Goal: Task Accomplishment & Management: Manage account settings

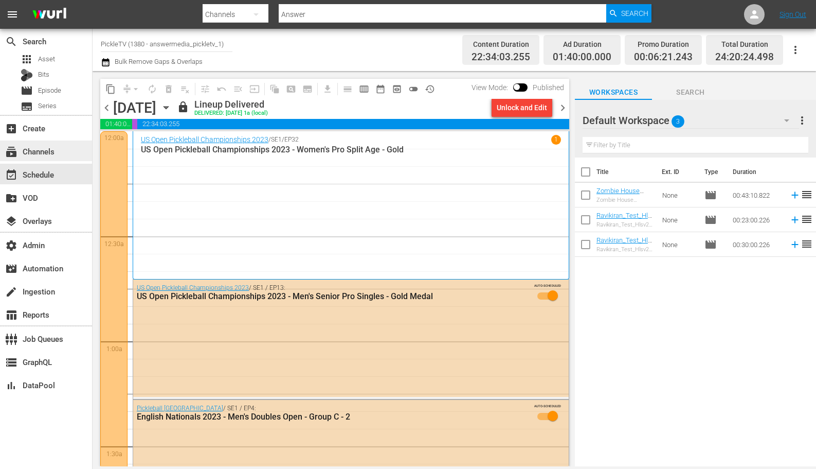
click at [40, 154] on div "subscriptions Channels" at bounding box center [29, 149] width 58 height 9
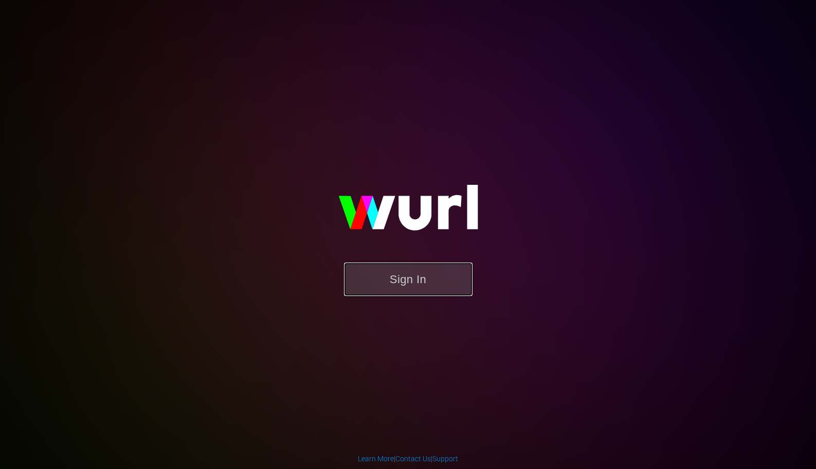
click at [421, 284] on button "Sign In" at bounding box center [408, 278] width 129 height 33
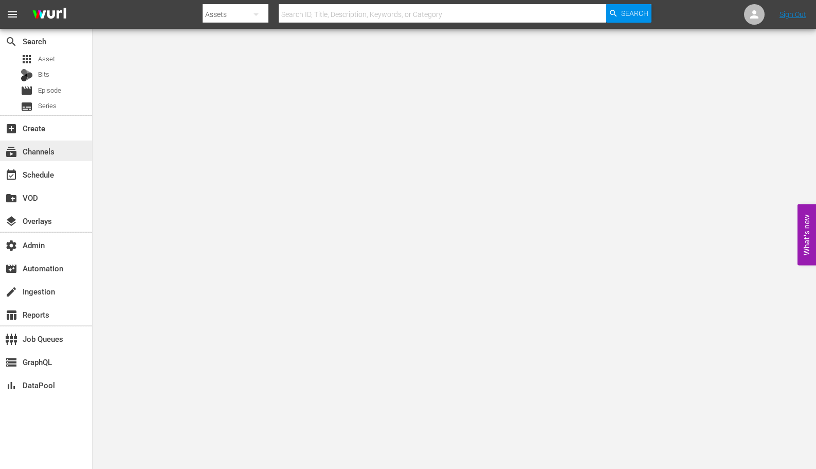
click at [54, 154] on div "subscriptions Channels" at bounding box center [29, 149] width 58 height 9
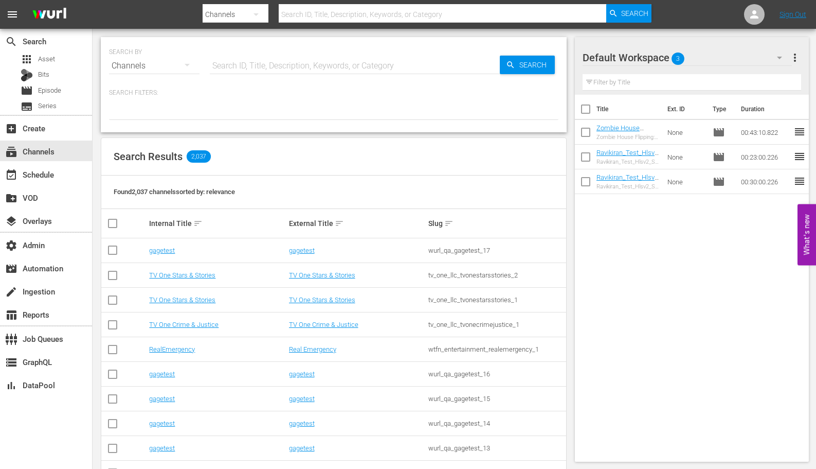
click at [294, 62] on input "text" at bounding box center [355, 65] width 290 height 25
type input "free"
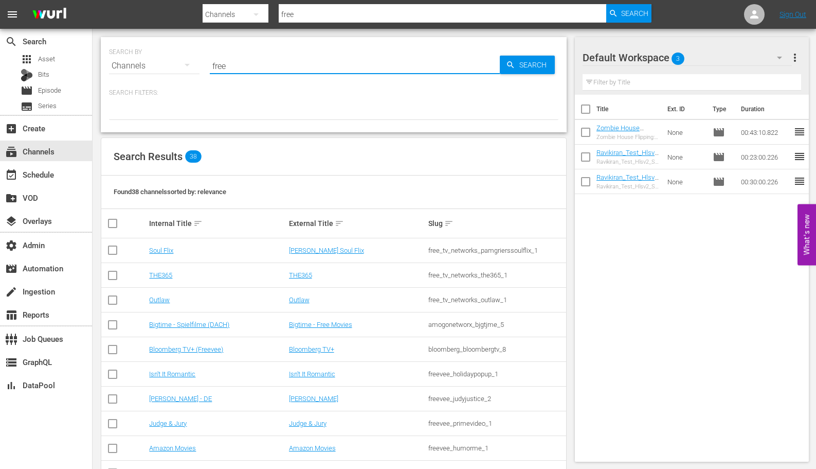
type input "free_tv_networks_pamgrierssoulflix_1"
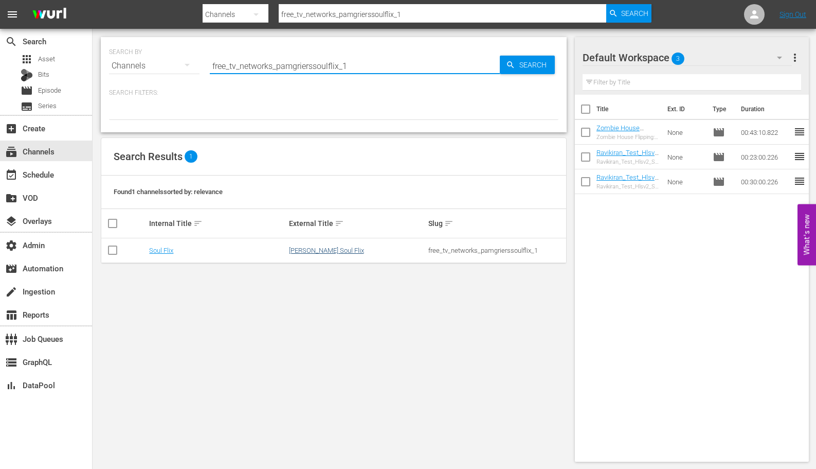
click at [314, 254] on link "[PERSON_NAME] Soul Flix" at bounding box center [326, 250] width 75 height 8
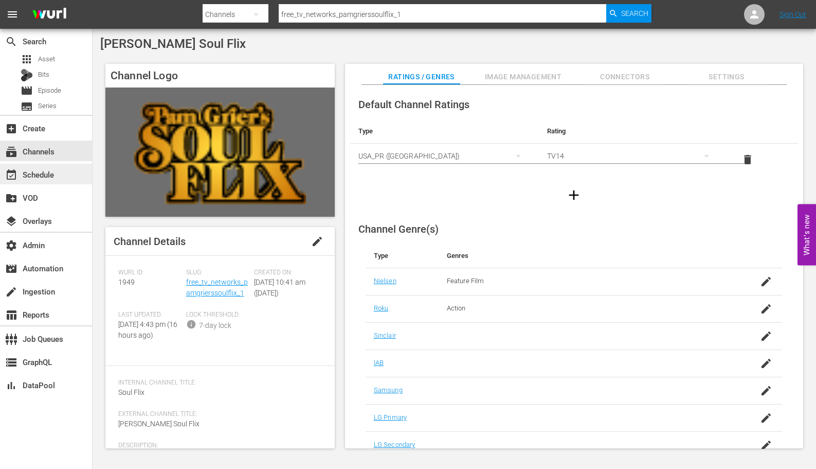
click at [58, 173] on div "event_available Schedule" at bounding box center [46, 174] width 92 height 21
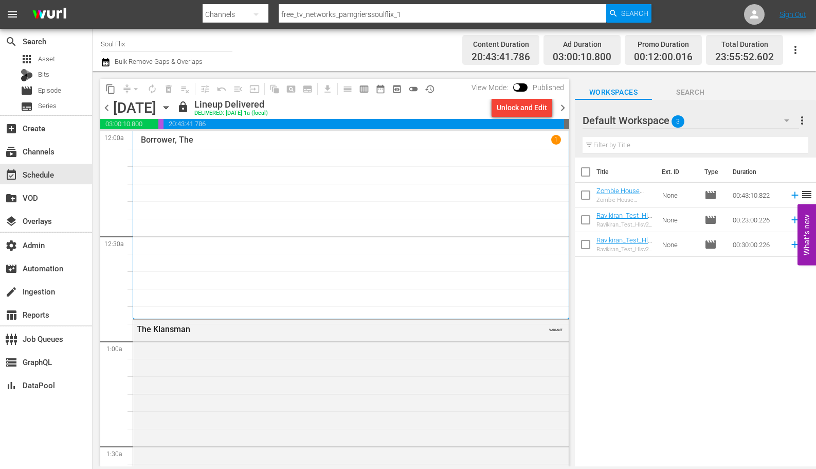
click at [565, 106] on span "chevron_right" at bounding box center [563, 107] width 13 height 13
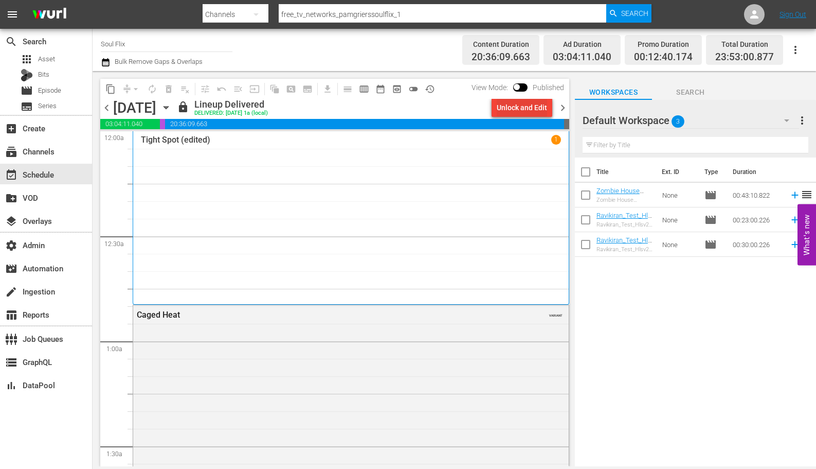
click at [523, 100] on div "Unlock and Edit" at bounding box center [522, 107] width 50 height 19
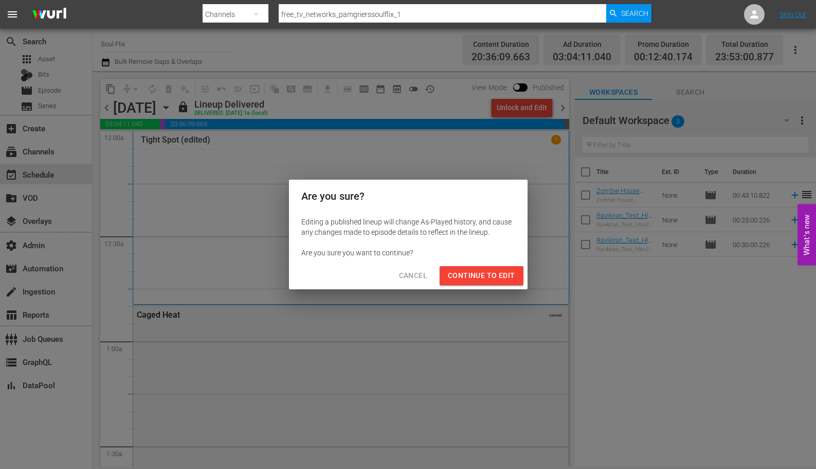
click at [475, 278] on span "Continue to Edit" at bounding box center [481, 275] width 67 height 13
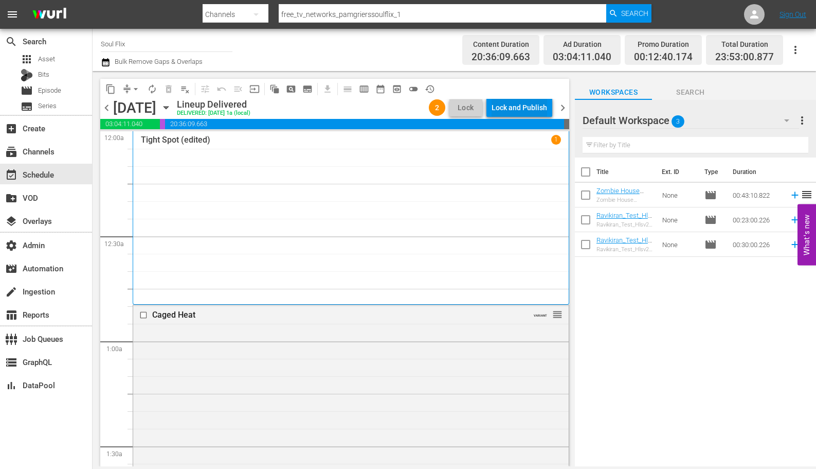
click at [529, 109] on div "Lock and Publish" at bounding box center [520, 107] width 56 height 19
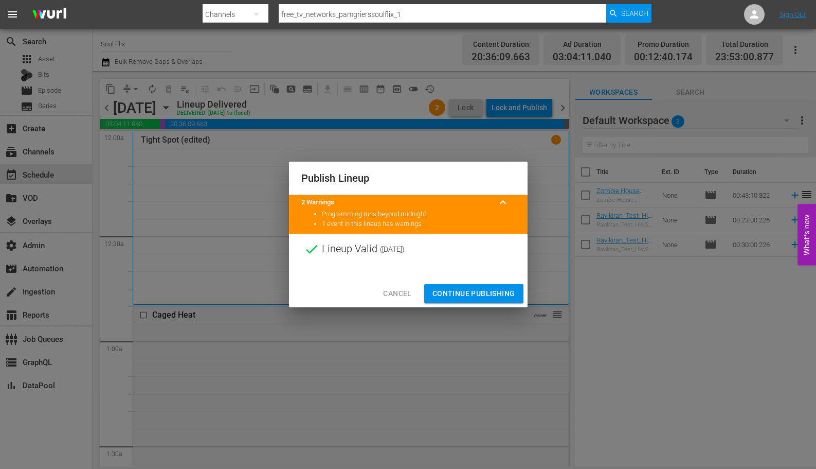
click at [468, 288] on span "Continue Publishing" at bounding box center [474, 293] width 83 height 13
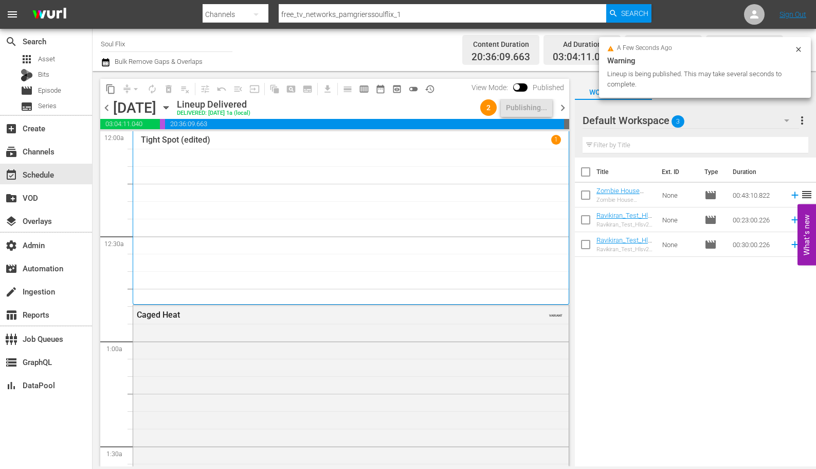
click at [563, 108] on span "chevron_right" at bounding box center [563, 107] width 13 height 13
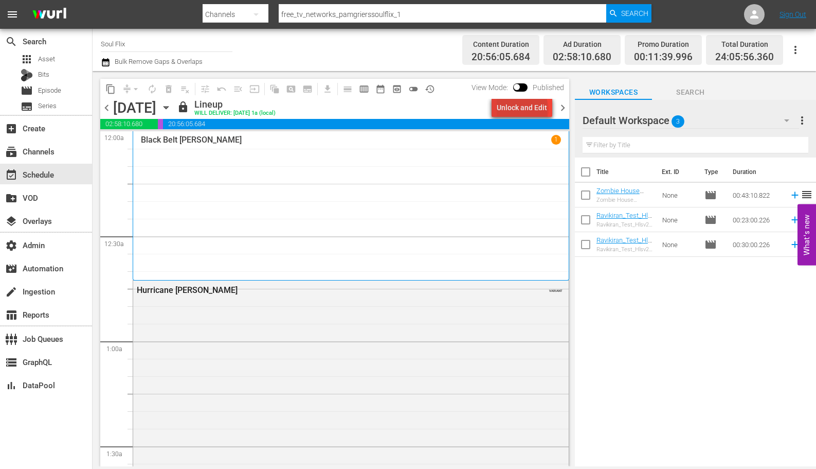
click at [525, 110] on div "Unlock and Edit" at bounding box center [522, 107] width 50 height 19
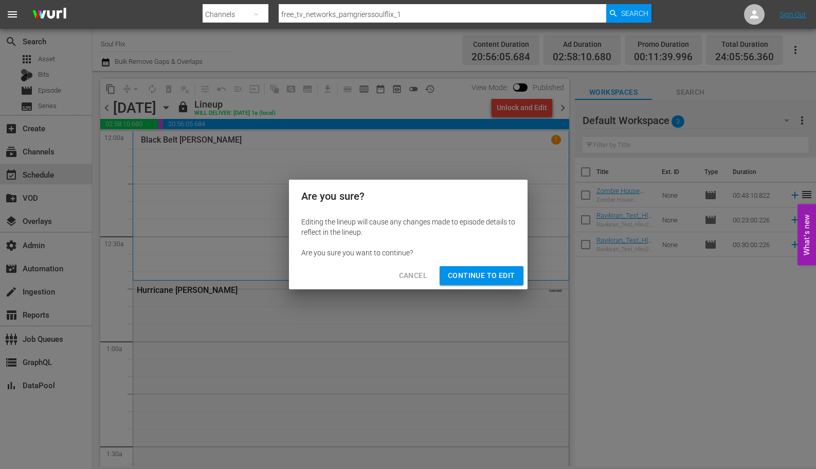
click at [484, 278] on span "Continue to Edit" at bounding box center [481, 275] width 67 height 13
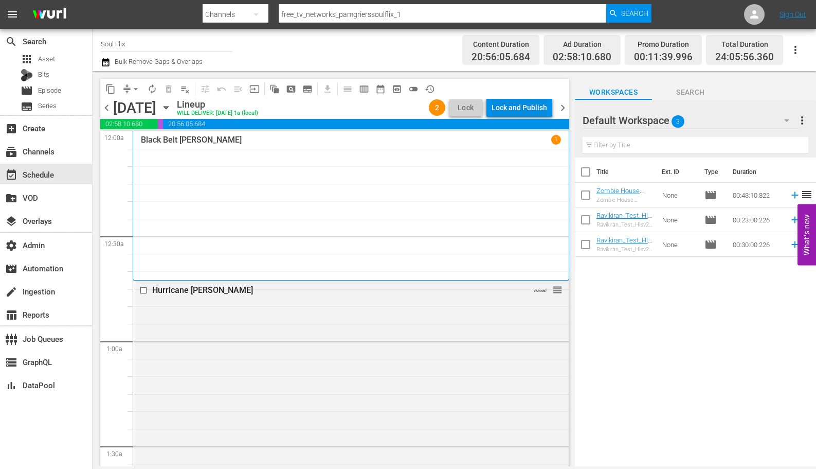
click at [527, 106] on div "Lock and Publish" at bounding box center [520, 107] width 56 height 19
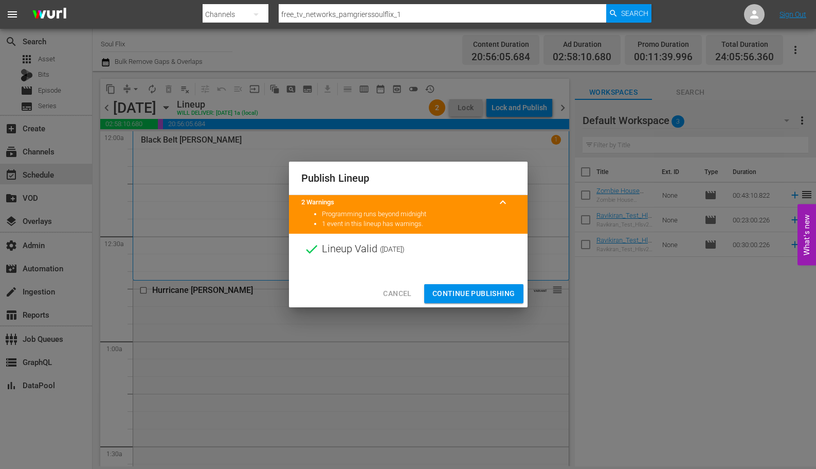
click at [472, 293] on span "Continue Publishing" at bounding box center [474, 293] width 83 height 13
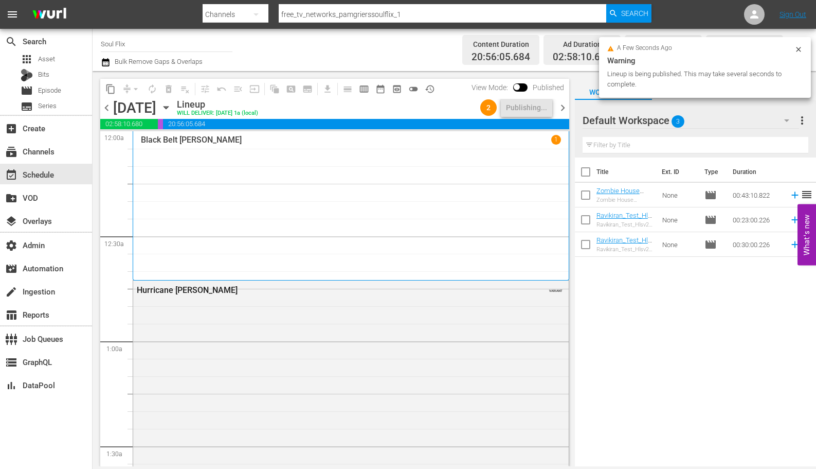
click at [562, 105] on span "chevron_right" at bounding box center [563, 107] width 13 height 13
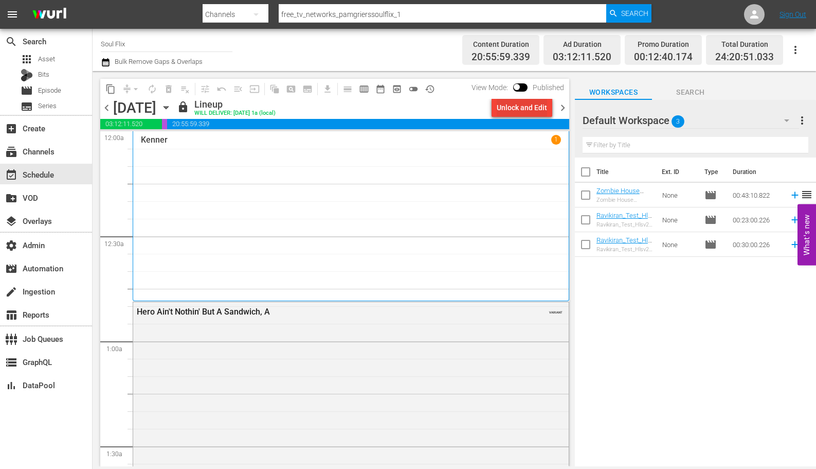
click at [520, 113] on div "Unlock and Edit" at bounding box center [522, 107] width 50 height 19
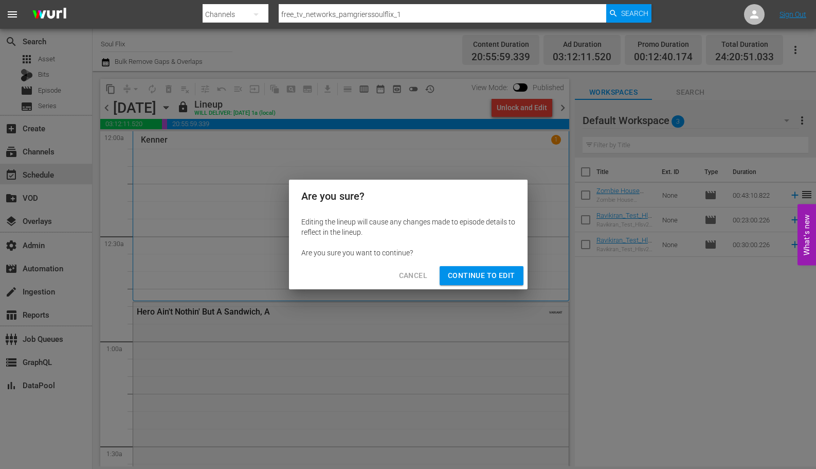
click at [468, 276] on span "Continue to Edit" at bounding box center [481, 275] width 67 height 13
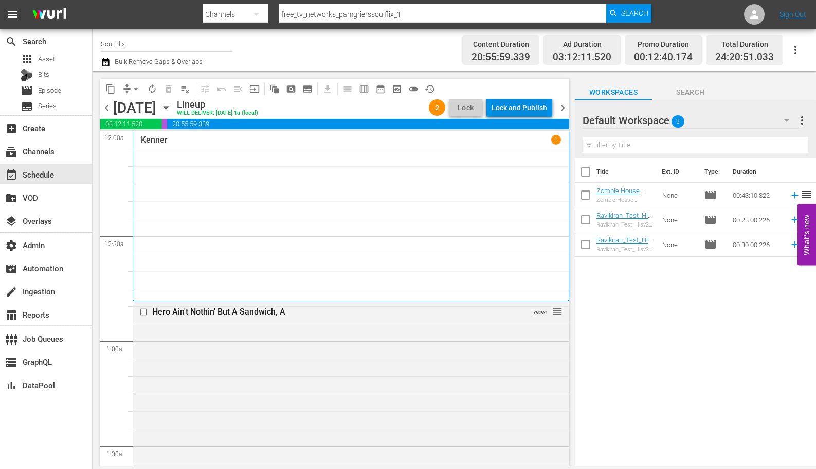
click at [525, 104] on div "Lock and Publish" at bounding box center [520, 107] width 56 height 19
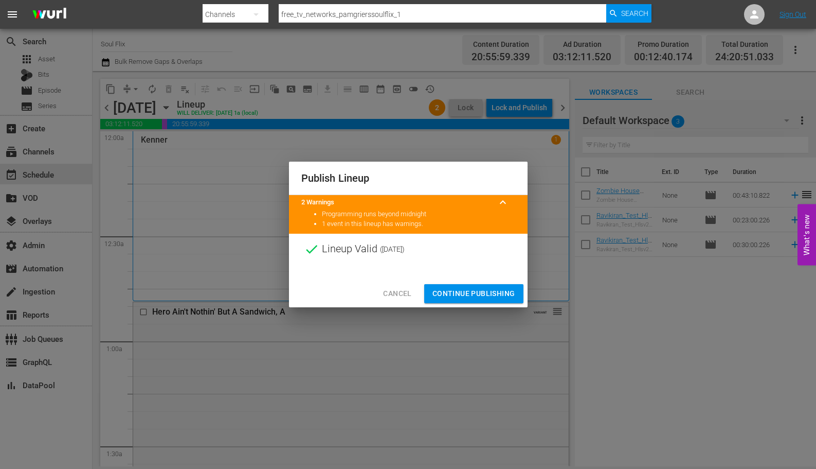
click at [475, 294] on span "Continue Publishing" at bounding box center [474, 293] width 83 height 13
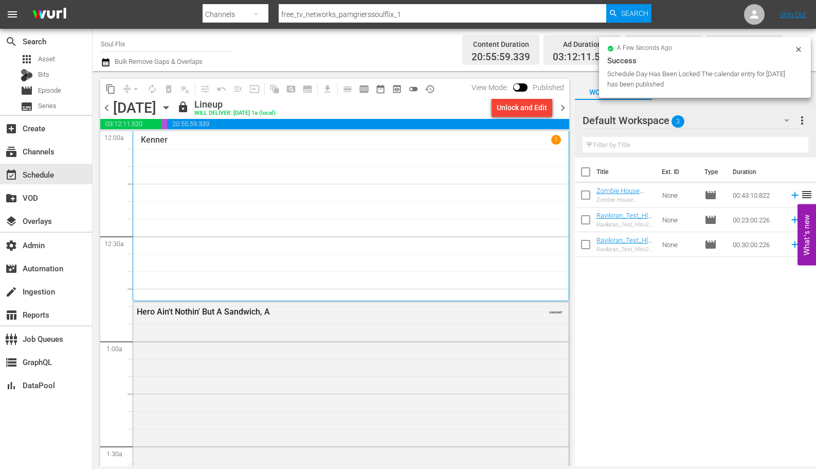
click at [561, 108] on span "chevron_right" at bounding box center [563, 107] width 13 height 13
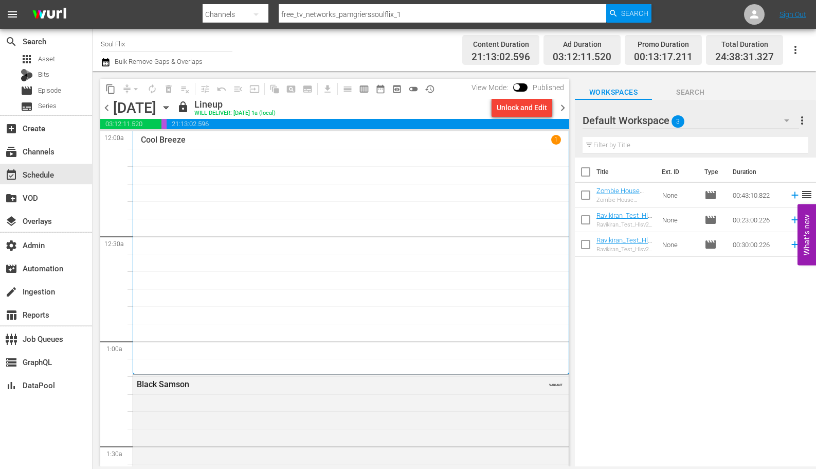
click at [534, 102] on div "Unlock and Edit" at bounding box center [522, 107] width 50 height 19
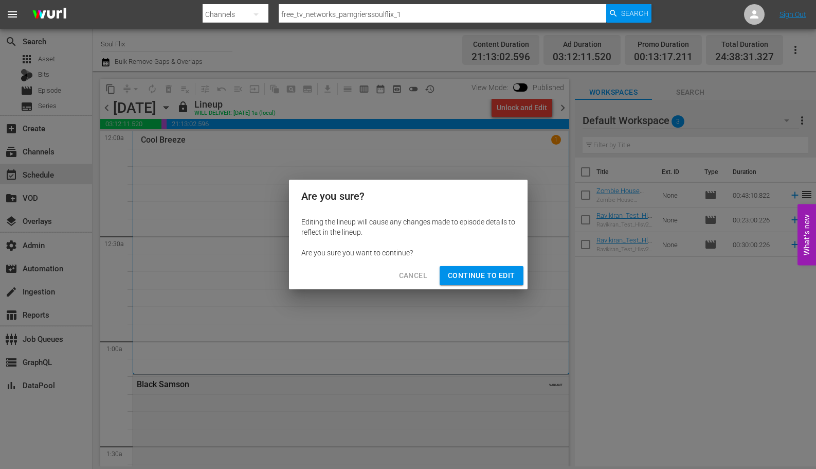
click at [481, 284] on button "Continue to Edit" at bounding box center [481, 275] width 83 height 19
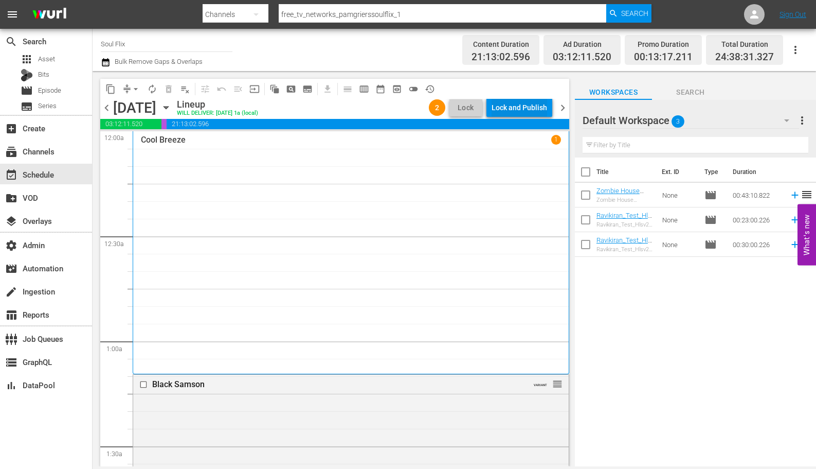
click at [528, 110] on div "Lock and Publish" at bounding box center [520, 107] width 56 height 19
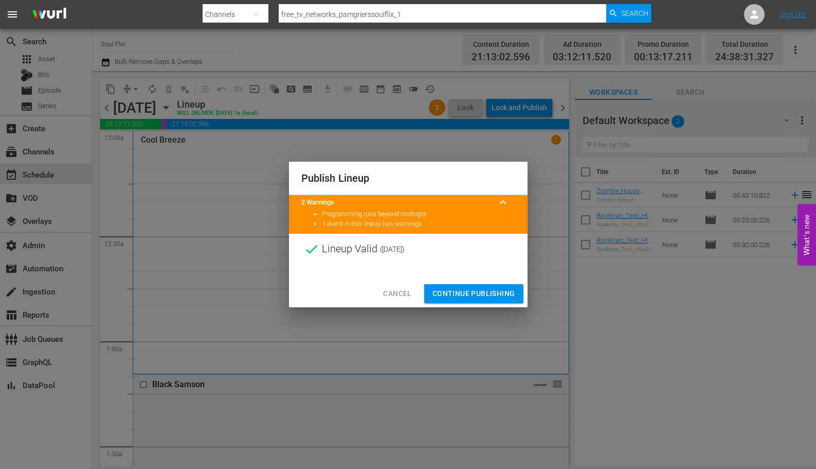
click at [488, 293] on span "Continue Publishing" at bounding box center [474, 293] width 83 height 13
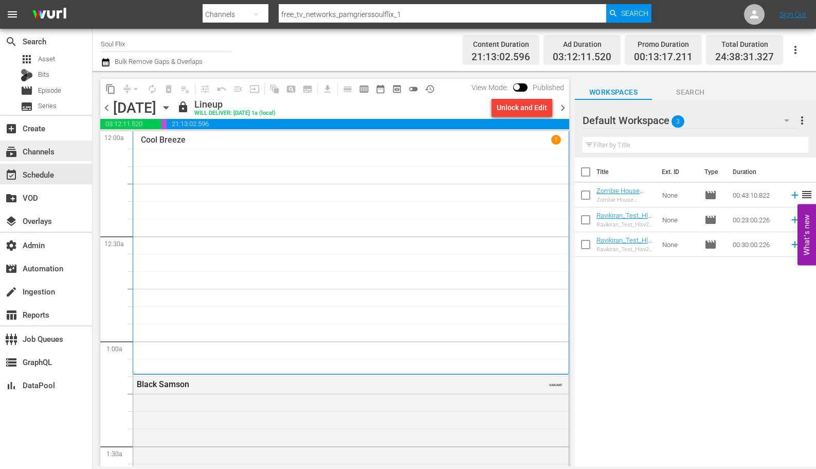
click at [52, 149] on div "subscriptions Channels" at bounding box center [29, 149] width 58 height 9
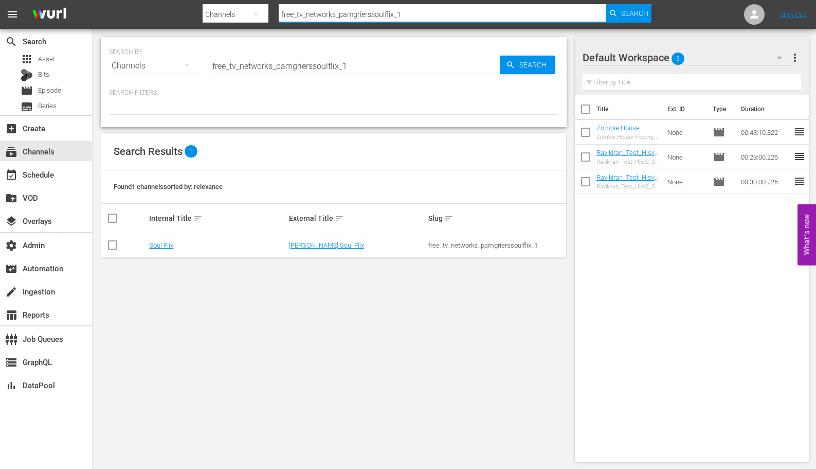
click at [393, 13] on input "free_tv_networks_pamgrierssoulflix_1" at bounding box center [443, 14] width 328 height 25
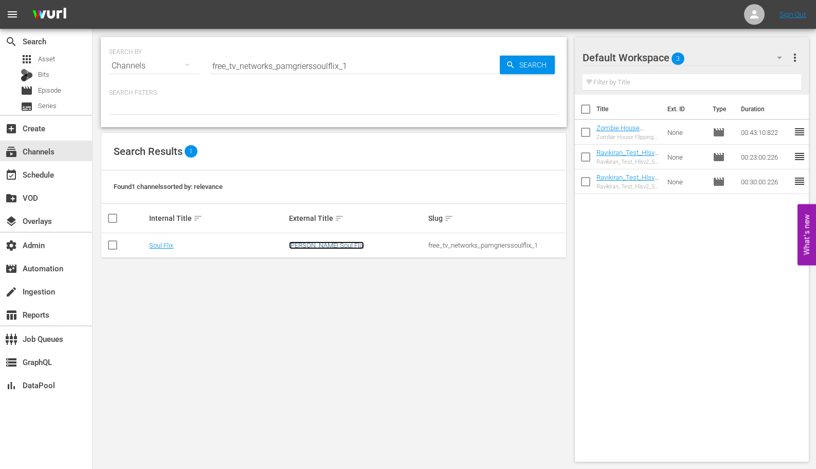
click at [313, 248] on link "Pam Grier's Soul Flix" at bounding box center [326, 245] width 75 height 8
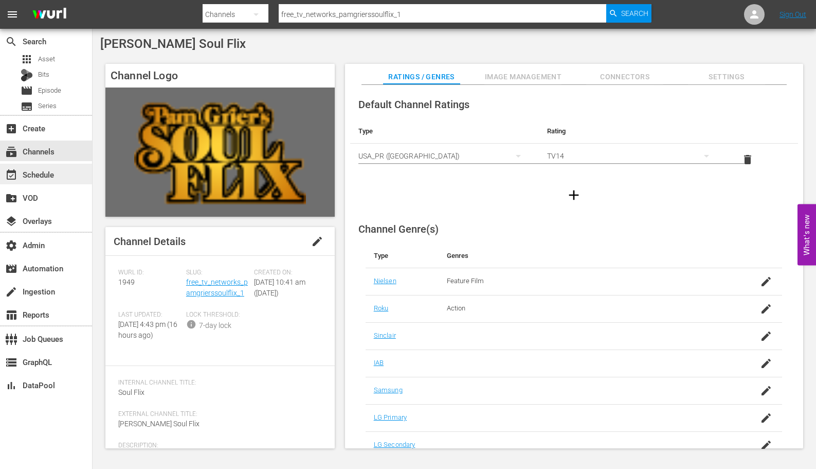
click at [64, 166] on div "event_available Schedule" at bounding box center [46, 174] width 92 height 21
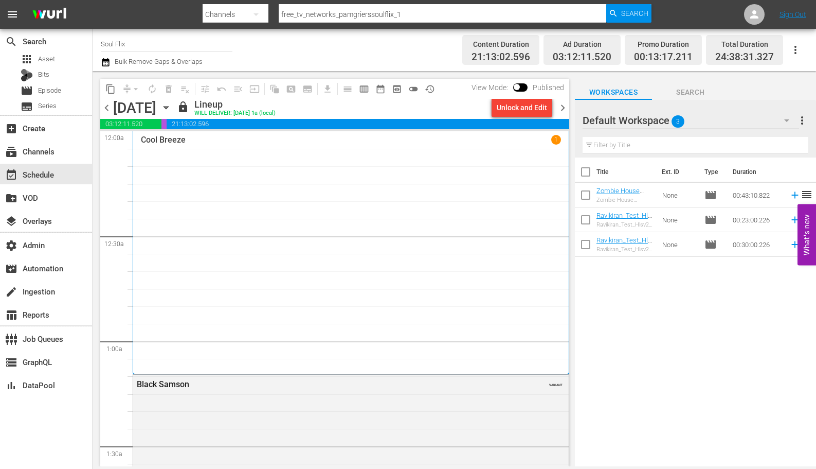
click at [108, 108] on span "chevron_left" at bounding box center [106, 107] width 13 height 13
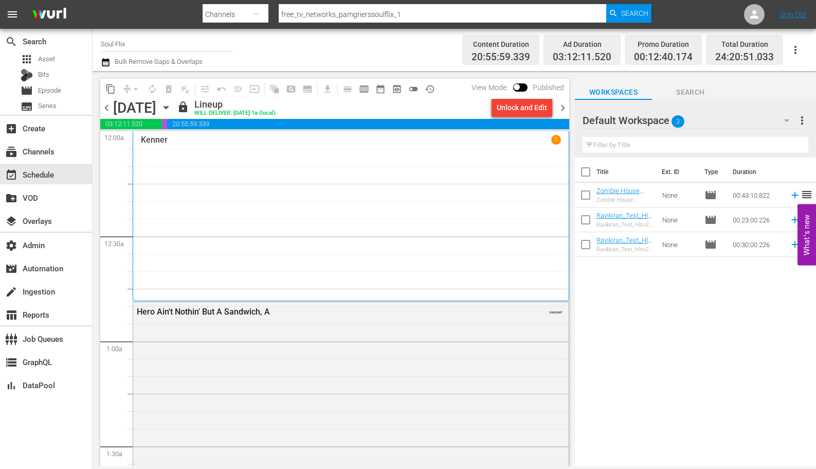
click at [108, 108] on span "chevron_left" at bounding box center [106, 107] width 13 height 13
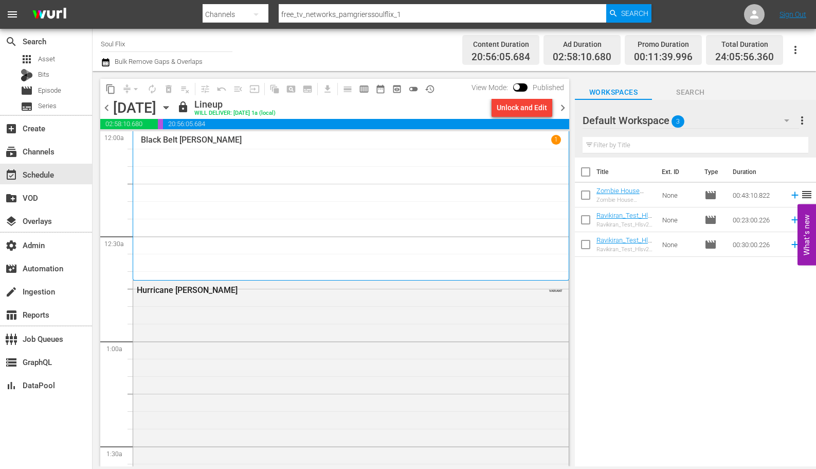
click at [106, 107] on span "chevron_left" at bounding box center [106, 107] width 13 height 13
